Goal: Information Seeking & Learning: Learn about a topic

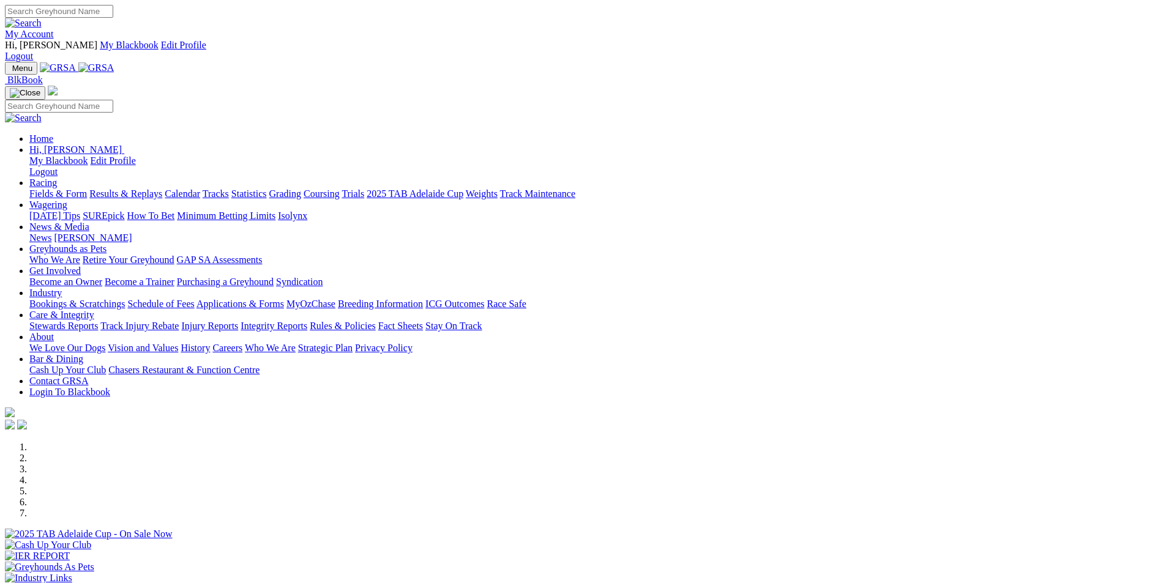
scroll to position [1041, 0]
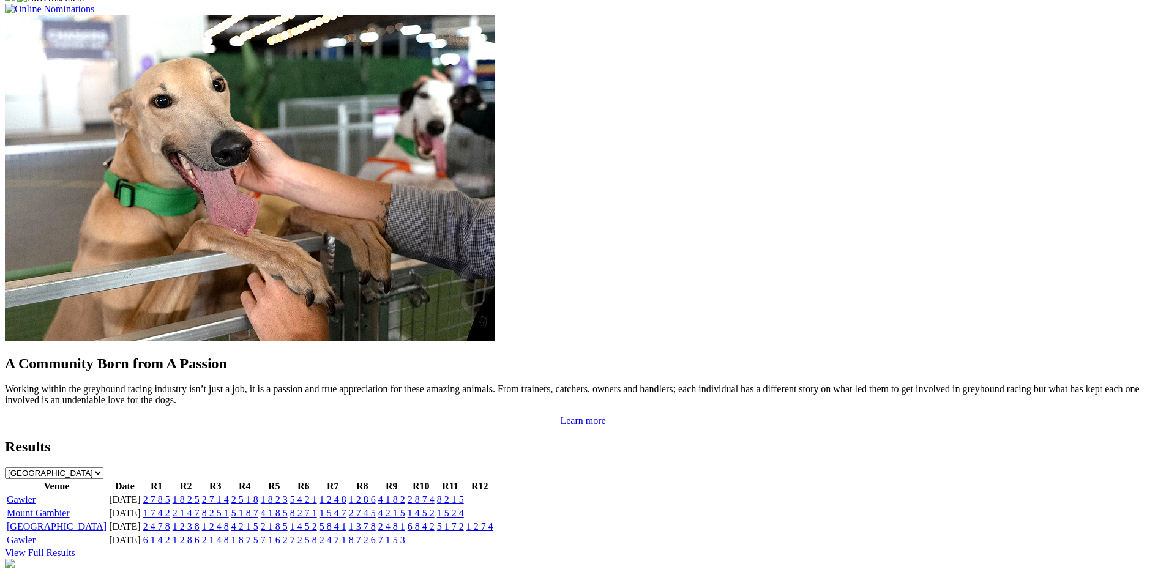
click at [36, 495] on link "Gawler" at bounding box center [21, 500] width 29 height 10
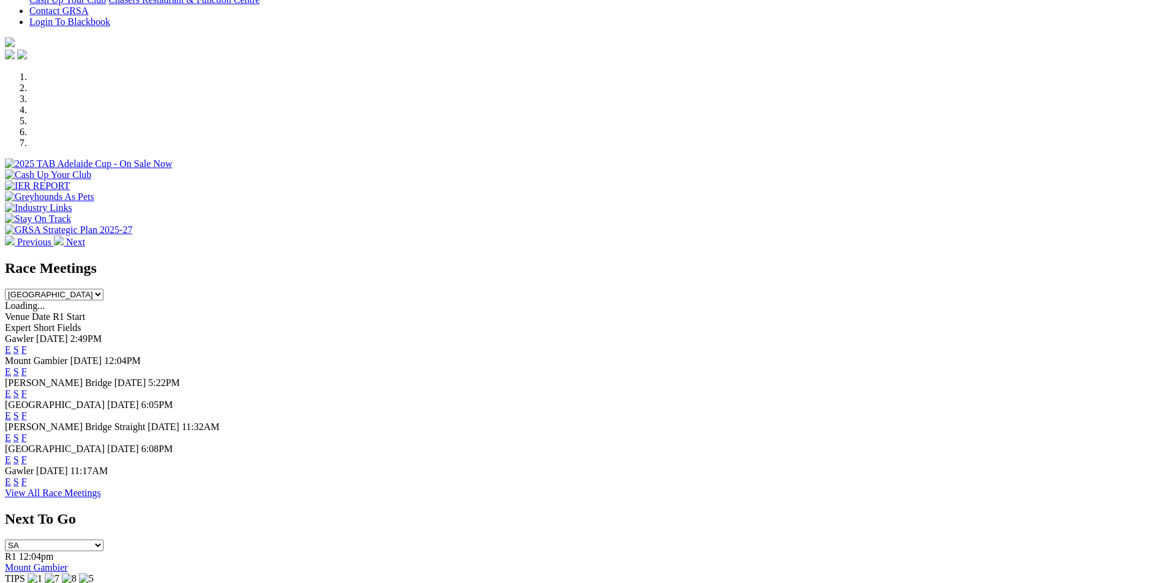
scroll to position [369, 0]
click at [27, 434] on link "F" at bounding box center [24, 439] width 6 height 10
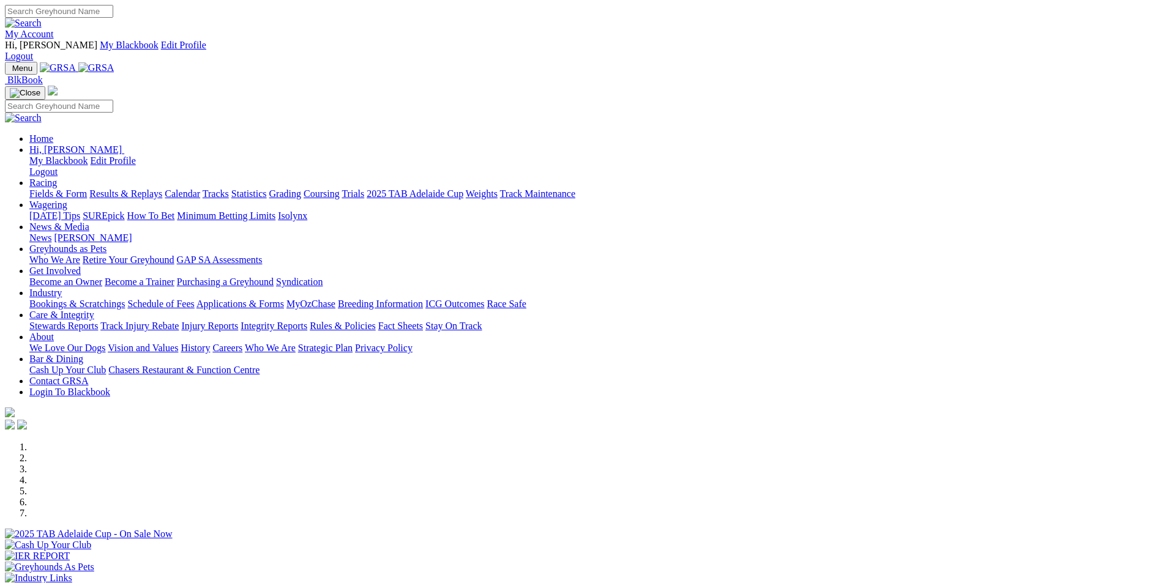
scroll to position [369, 0]
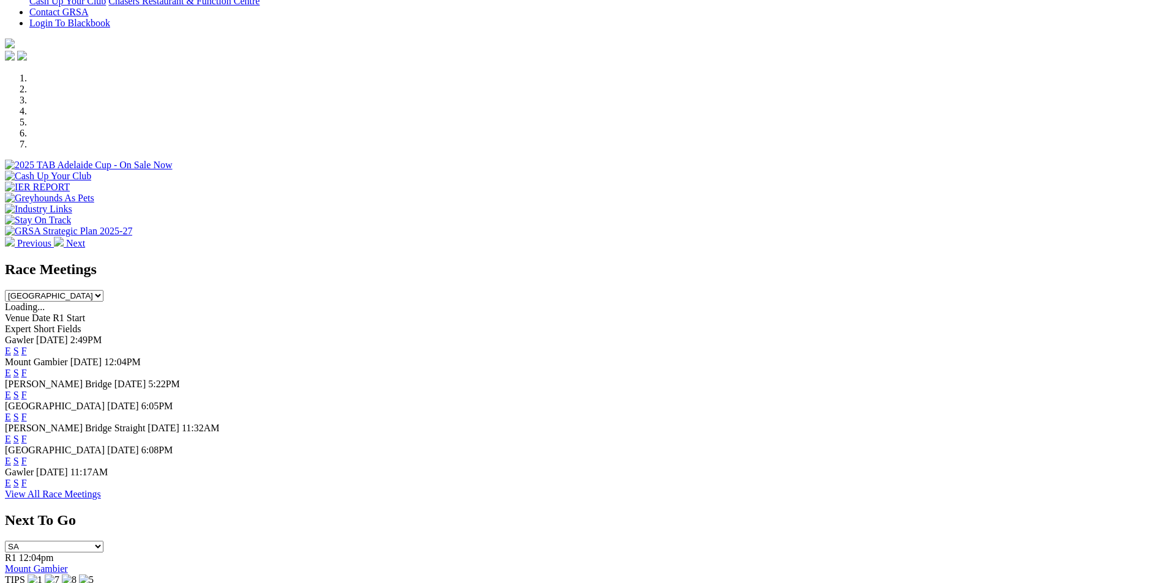
click at [27, 412] on link "F" at bounding box center [24, 417] width 6 height 10
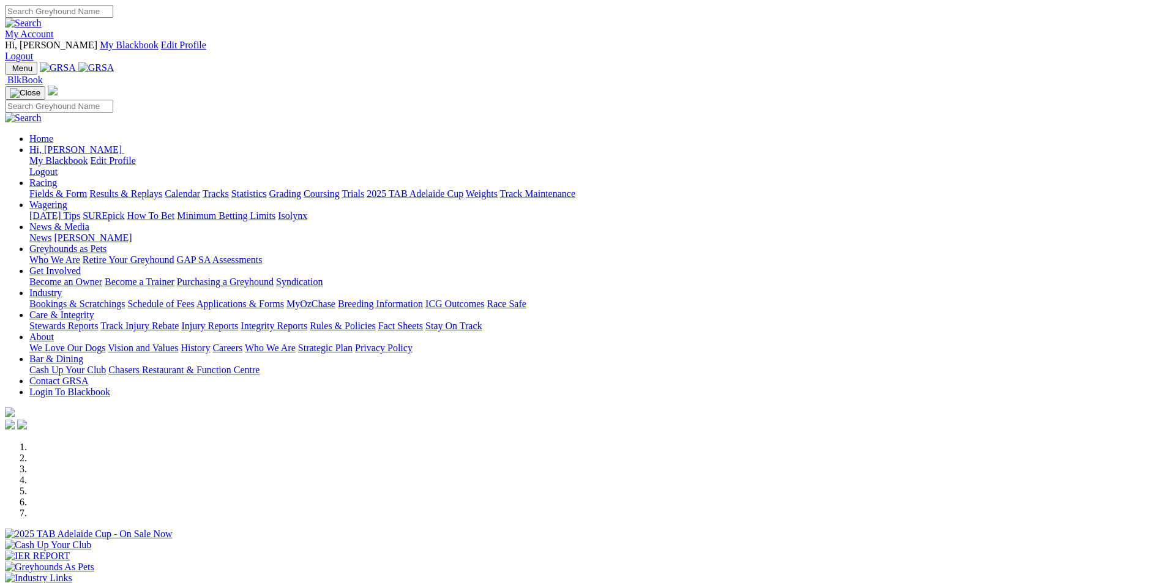
scroll to position [369, 0]
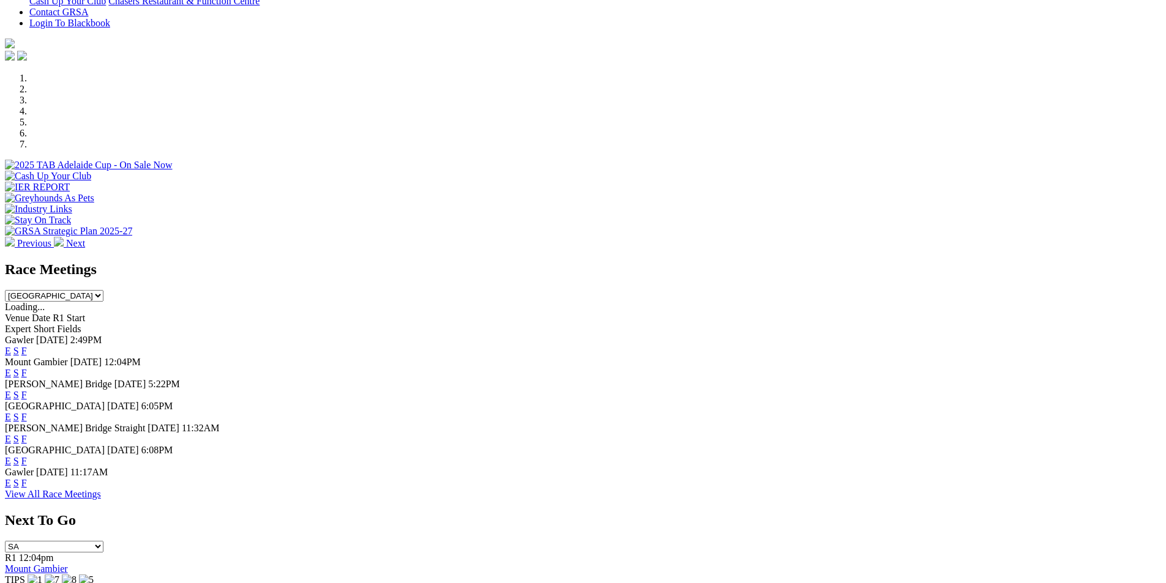
click at [27, 456] on link "F" at bounding box center [24, 461] width 6 height 10
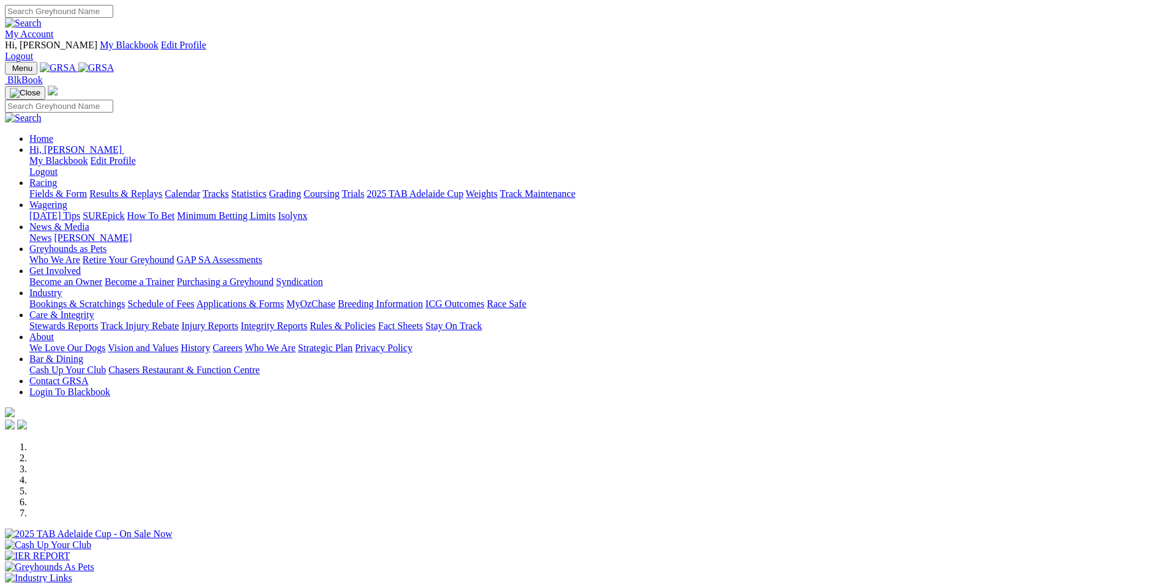
scroll to position [369, 0]
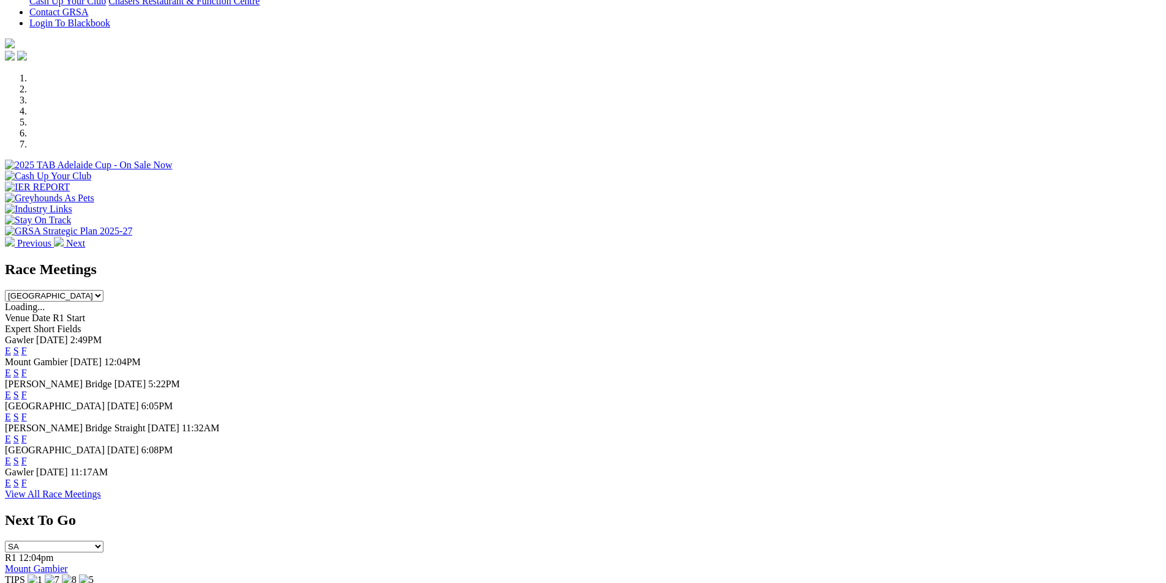
click at [27, 478] on link "F" at bounding box center [24, 483] width 6 height 10
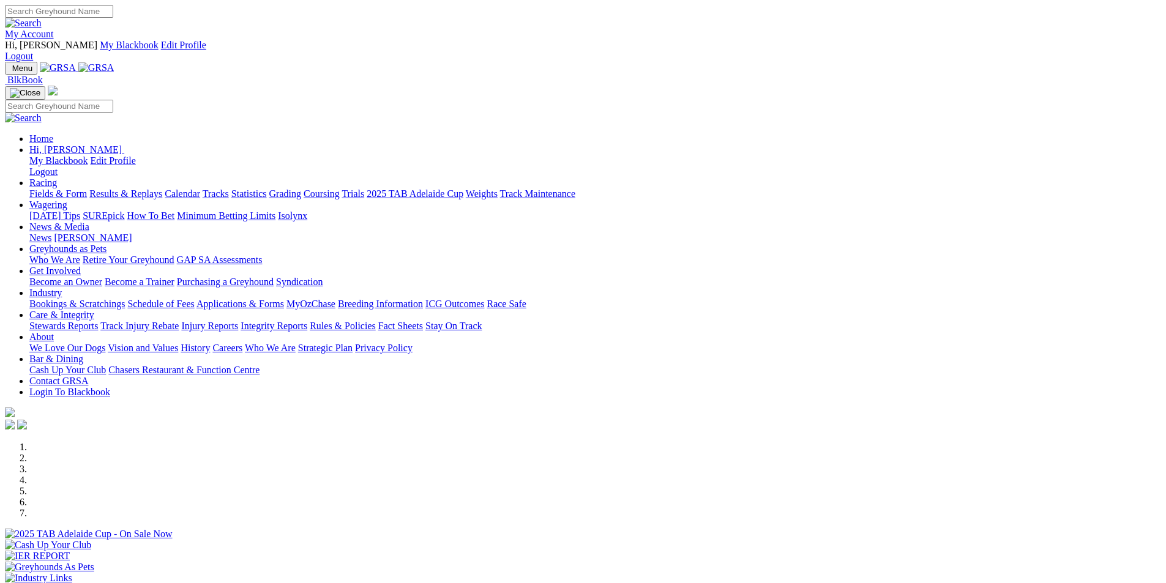
scroll to position [369, 0]
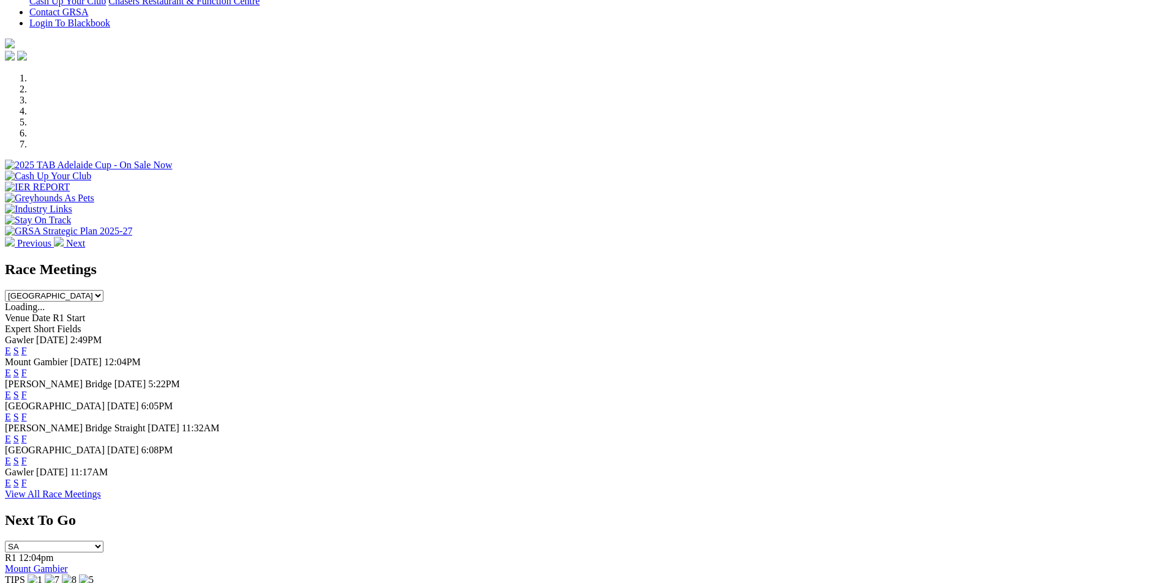
click at [27, 390] on link "F" at bounding box center [24, 395] width 6 height 10
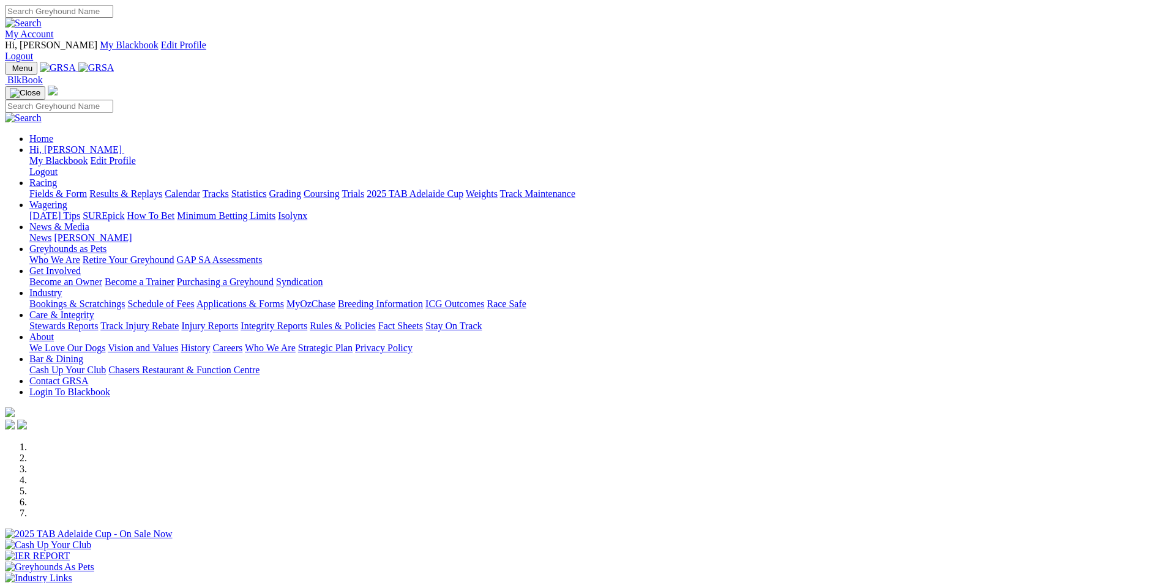
scroll to position [369, 0]
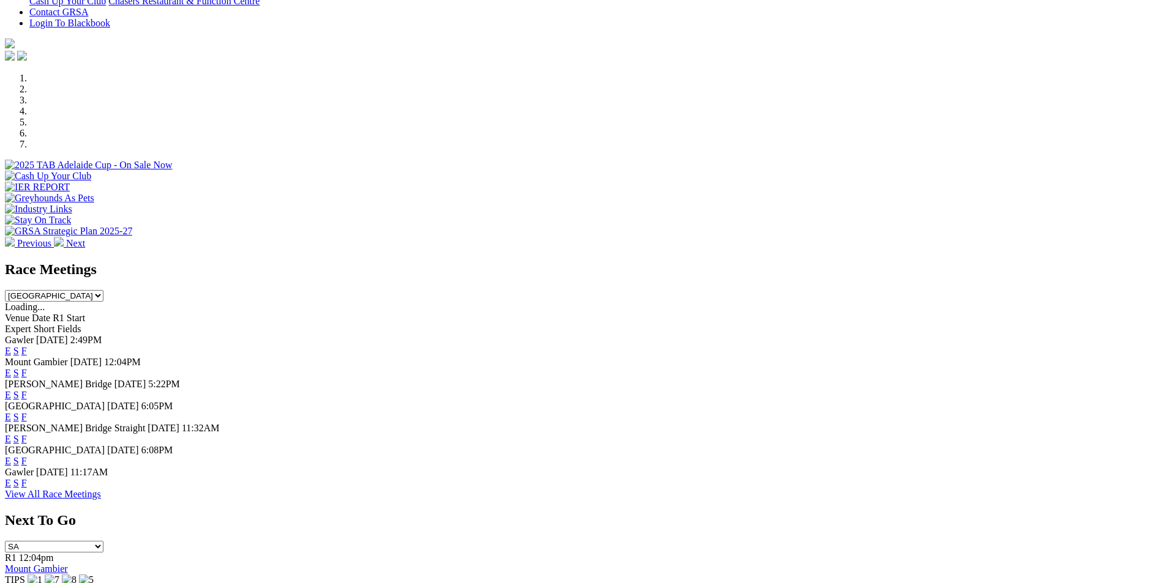
click at [27, 346] on link "F" at bounding box center [24, 351] width 6 height 10
